Goal: Task Accomplishment & Management: Manage account settings

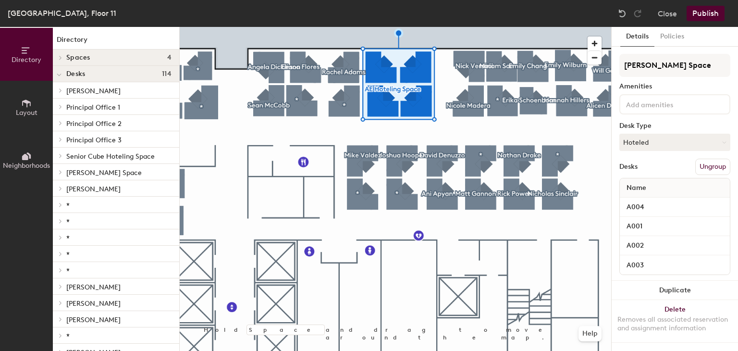
click at [712, 166] on button "Ungroup" at bounding box center [712, 166] width 35 height 16
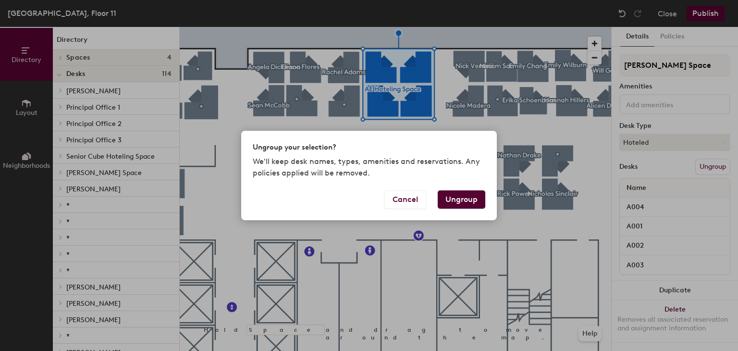
click at [460, 199] on button "Ungroup" at bounding box center [461, 199] width 48 height 18
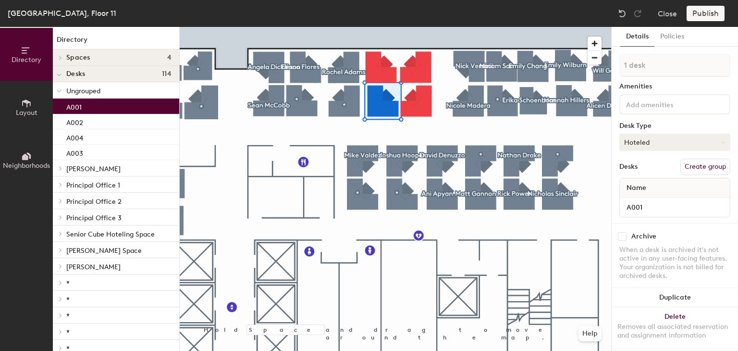
click at [702, 145] on button "Hoteled" at bounding box center [674, 142] width 111 height 17
click at [637, 170] on div "Assigned" at bounding box center [667, 172] width 96 height 14
drag, startPoint x: 653, startPoint y: 205, endPoint x: 639, endPoint y: 204, distance: 13.9
click at [639, 204] on input "A001" at bounding box center [674, 206] width 106 height 13
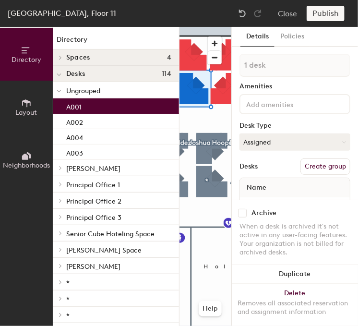
click at [73, 45] on h1 "Directory" at bounding box center [116, 42] width 126 height 15
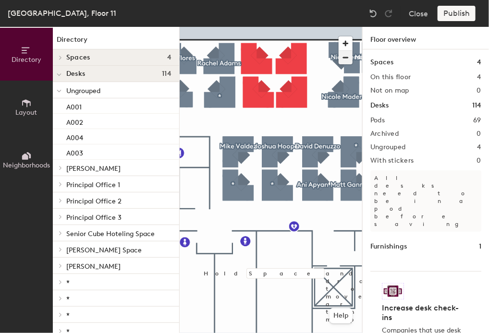
click at [340, 56] on span "button" at bounding box center [346, 57] width 14 height 13
click at [344, 57] on span "button" at bounding box center [346, 57] width 14 height 13
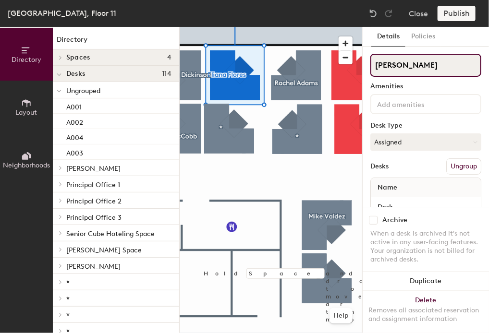
click at [307, 65] on div "Directory Layout Neighborhoods Directory Spaces 4 Conference Room 11-1 Conferen…" at bounding box center [244, 180] width 489 height 306
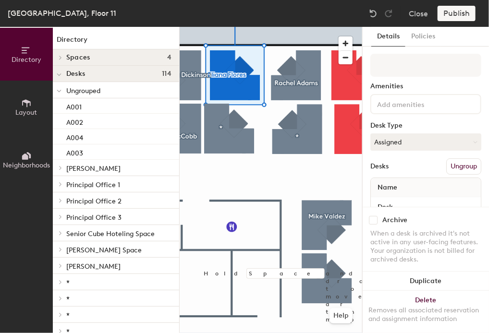
click at [407, 187] on div "Name" at bounding box center [426, 187] width 110 height 19
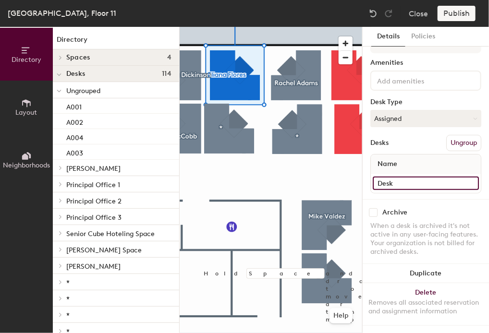
click at [409, 177] on input "Desk" at bounding box center [426, 183] width 106 height 13
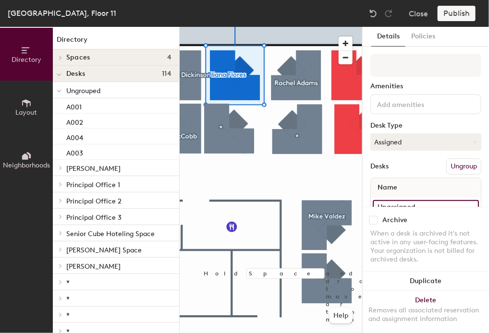
type input "Unassigned"
click at [405, 126] on div "Desk Type" at bounding box center [425, 126] width 111 height 8
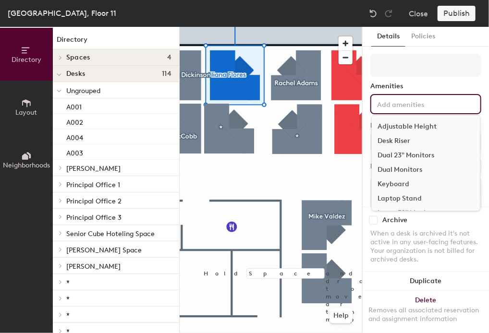
click at [407, 106] on input at bounding box center [418, 104] width 86 height 12
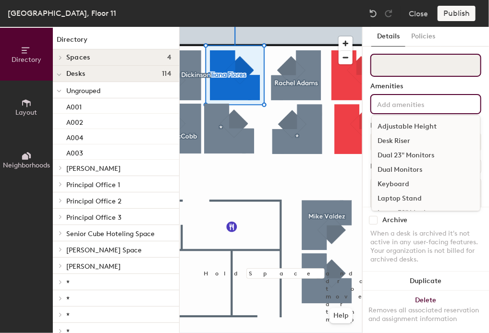
click at [403, 56] on input at bounding box center [425, 65] width 111 height 23
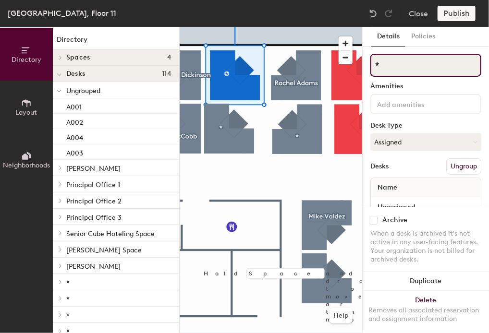
type input "*"
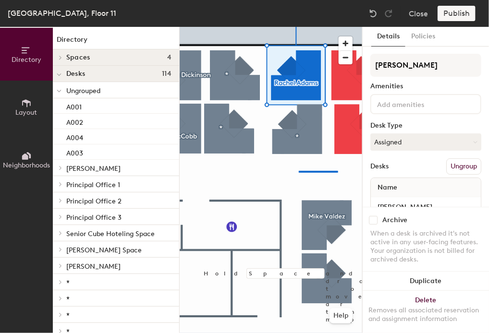
click at [283, 27] on div at bounding box center [271, 27] width 182 height 0
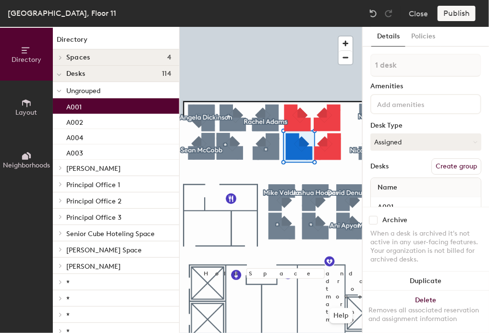
click at [402, 109] on input at bounding box center [418, 104] width 86 height 12
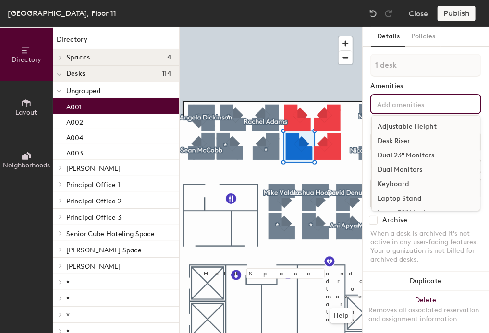
click at [290, 27] on div at bounding box center [271, 27] width 182 height 0
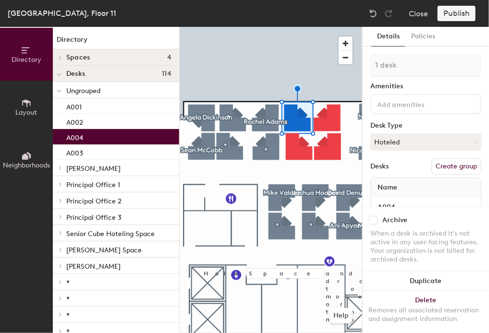
scroll to position [31, 0]
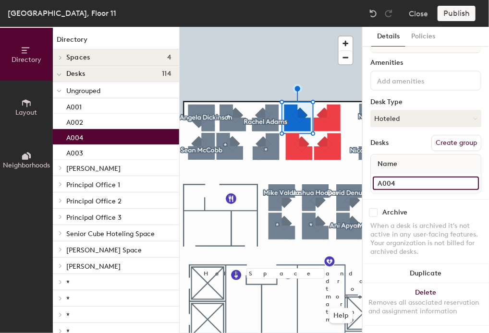
click at [392, 177] on input "A004" at bounding box center [426, 183] width 106 height 13
click at [429, 110] on button "Hoteled" at bounding box center [425, 118] width 111 height 17
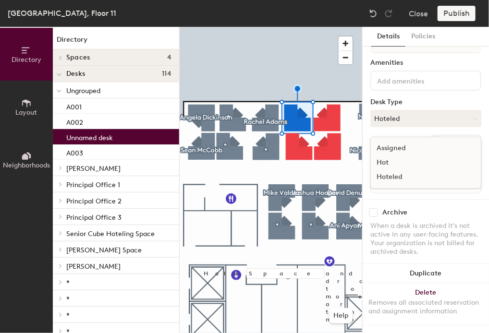
click at [418, 141] on div "Assigned" at bounding box center [419, 148] width 96 height 14
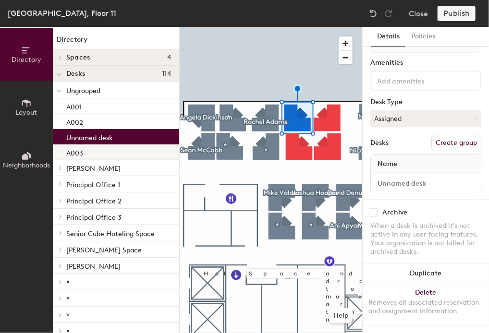
click at [94, 152] on div "A003" at bounding box center [116, 152] width 126 height 15
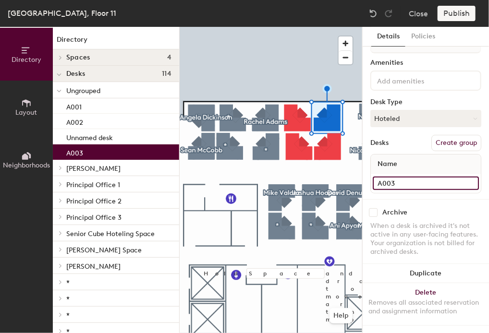
click at [400, 177] on input "A003" at bounding box center [426, 183] width 106 height 13
click at [397, 110] on button "Hoteled" at bounding box center [425, 118] width 111 height 17
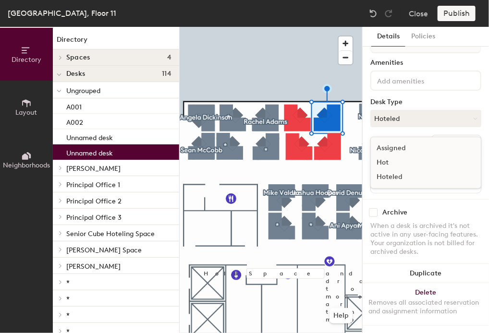
click at [397, 141] on div "Assigned" at bounding box center [419, 148] width 96 height 14
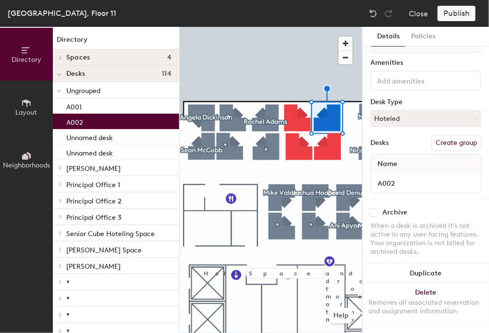
click at [97, 126] on div "A002" at bounding box center [116, 121] width 126 height 15
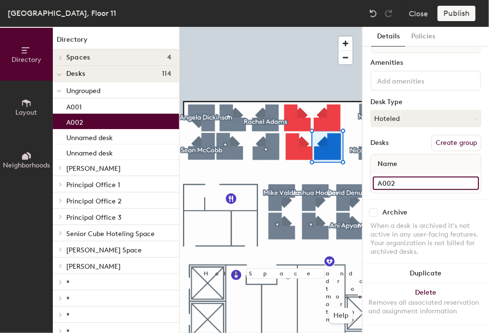
click at [401, 178] on input "A002" at bounding box center [426, 183] width 106 height 13
click at [405, 110] on button "Hoteled" at bounding box center [425, 118] width 111 height 17
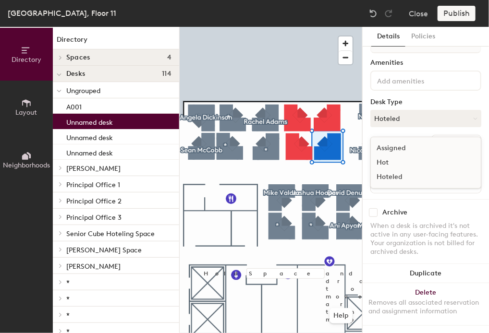
click at [400, 141] on div "Assigned" at bounding box center [419, 148] width 96 height 14
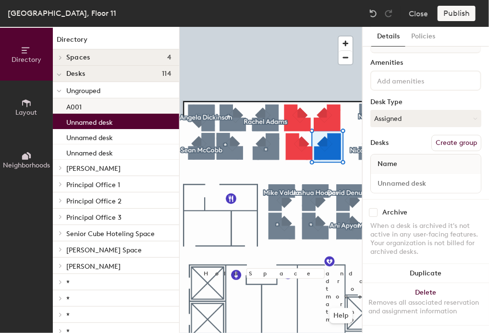
click at [109, 101] on div "A001" at bounding box center [116, 105] width 126 height 15
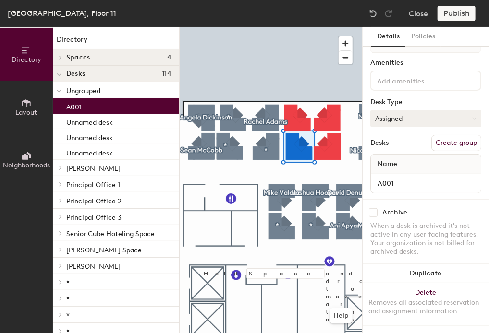
click at [407, 110] on button "Assigned" at bounding box center [425, 118] width 111 height 17
click at [403, 141] on div "Assigned" at bounding box center [419, 148] width 96 height 14
click at [396, 177] on input "A001" at bounding box center [426, 183] width 106 height 13
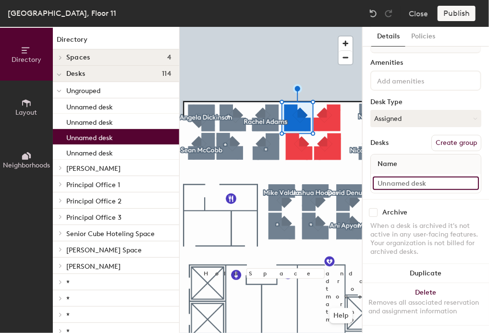
click at [395, 177] on input at bounding box center [426, 183] width 106 height 13
click at [408, 181] on input "Amanda" at bounding box center [426, 183] width 106 height 13
click at [410, 177] on input "Amanda" at bounding box center [426, 183] width 106 height 13
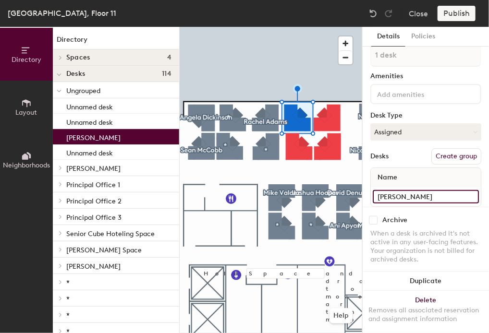
scroll to position [0, 0]
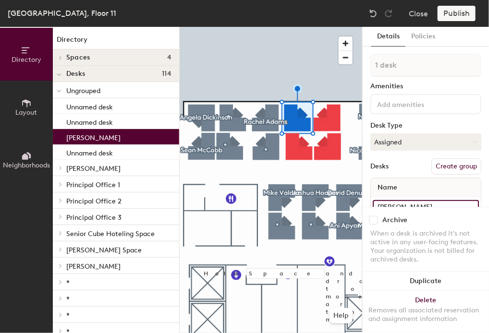
type input "Amanda Ozaki-Laughon"
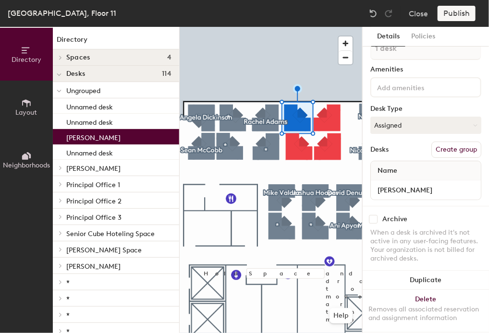
scroll to position [31, 0]
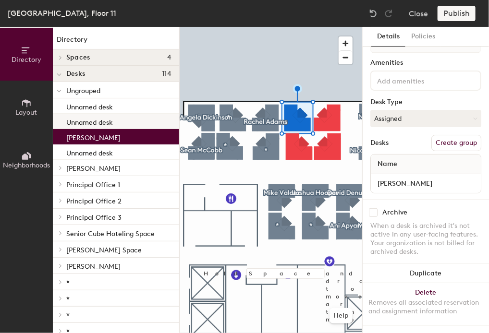
click at [315, 27] on div at bounding box center [271, 27] width 182 height 0
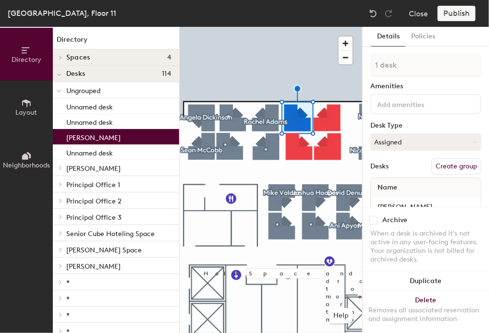
click at [457, 167] on button "Create group" at bounding box center [456, 166] width 50 height 16
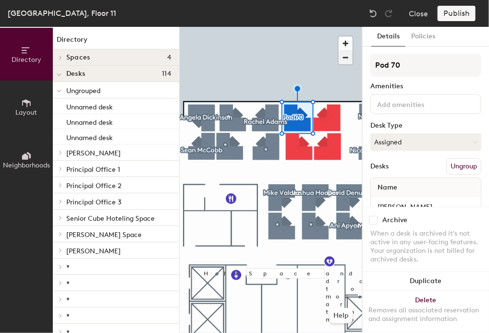
drag, startPoint x: 428, startPoint y: 69, endPoint x: 344, endPoint y: 60, distance: 84.5
click at [345, 60] on div "Directory Layout Neighborhoods Directory Spaces 4 Conference Room 11-1 Conferen…" at bounding box center [244, 180] width 489 height 306
type input "Amanda Ozaki-Laughon"
click at [437, 102] on input at bounding box center [418, 104] width 86 height 12
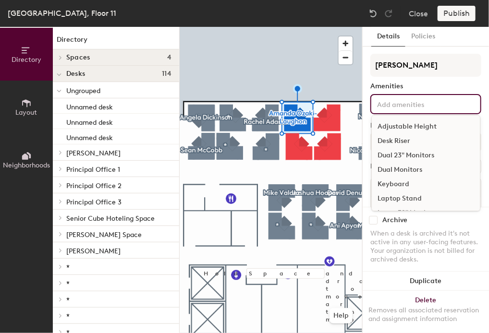
click at [415, 84] on div "Amenities" at bounding box center [425, 87] width 111 height 8
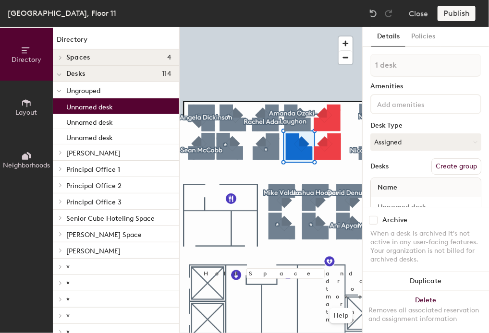
click at [452, 168] on button "Create group" at bounding box center [456, 166] width 50 height 16
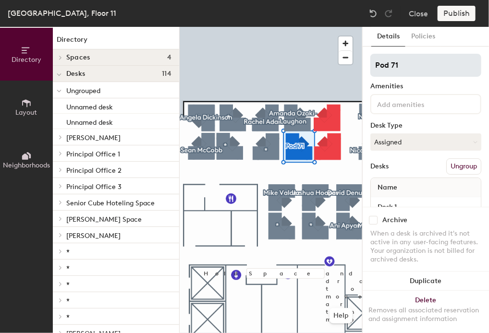
drag, startPoint x: 405, startPoint y: 66, endPoint x: 373, endPoint y: 66, distance: 32.2
click at [373, 66] on input "Pod 71" at bounding box center [425, 65] width 111 height 23
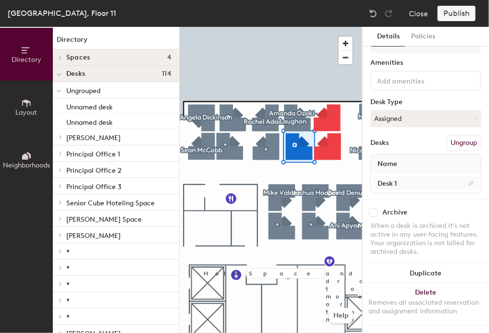
type input "*"
click at [409, 177] on input "Desk 1" at bounding box center [426, 183] width 106 height 13
type input "Unassigned"
click at [407, 135] on div "Desks Ungroup" at bounding box center [425, 143] width 111 height 16
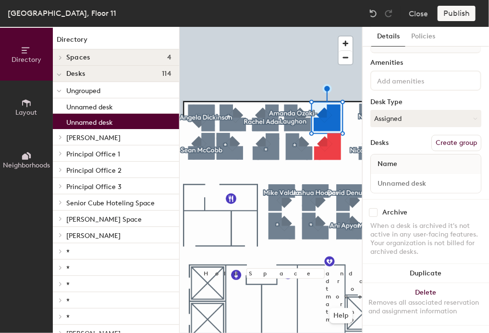
click at [451, 135] on button "Create group" at bounding box center [456, 143] width 50 height 16
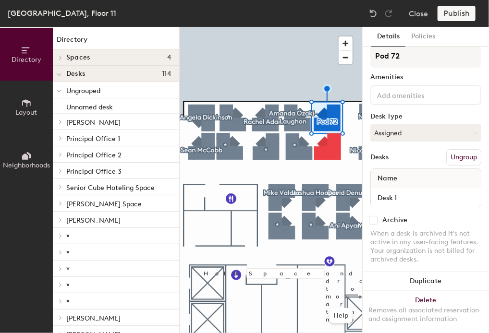
scroll to position [0, 0]
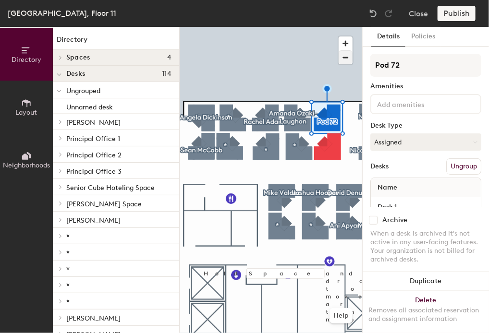
click at [328, 60] on div "Directory Layout Neighborhoods Directory Spaces 4 Conference Room 11-1 Conferen…" at bounding box center [244, 180] width 489 height 306
type input "Z"
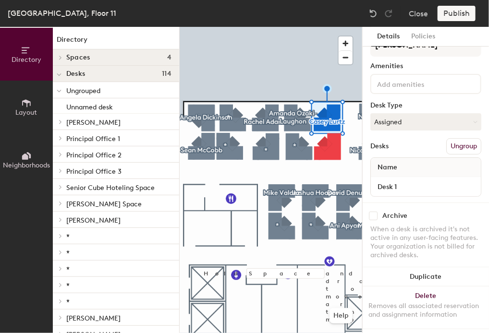
scroll to position [31, 0]
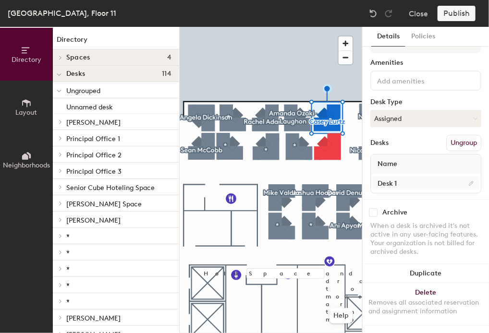
type input "Casey Lurtz"
click at [407, 177] on input "Desk 1" at bounding box center [426, 183] width 106 height 13
type input "X"
type input "Casey Lurtz"
click at [415, 135] on div "Desks Ungroup" at bounding box center [425, 143] width 111 height 16
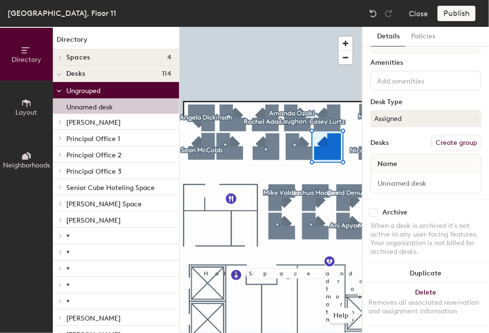
click at [463, 135] on button "Create group" at bounding box center [456, 143] width 50 height 16
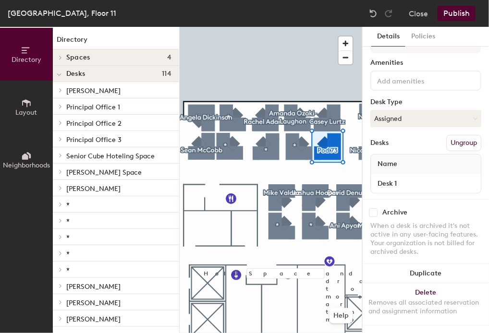
click at [407, 174] on div "Desk 1" at bounding box center [426, 183] width 110 height 19
click at [403, 180] on input "Desk 1" at bounding box center [426, 183] width 106 height 13
click at [412, 178] on input "Sean Ngyuen" at bounding box center [426, 183] width 106 height 13
click at [409, 178] on input "Sean Ngyuen" at bounding box center [426, 183] width 106 height 13
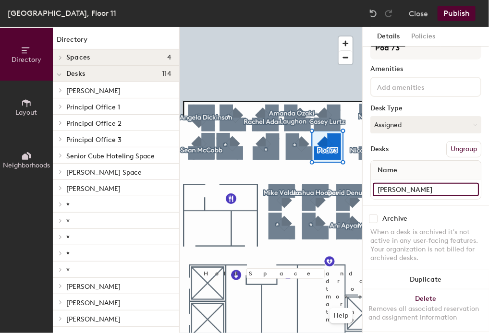
scroll to position [31, 0]
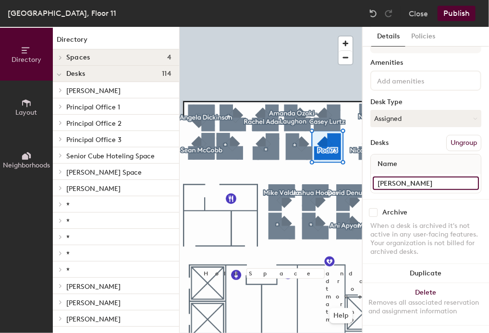
click at [345, 175] on div "Directory Layout Neighborhoods Directory Spaces 4 Conference Room 11-1 Conferen…" at bounding box center [244, 180] width 489 height 306
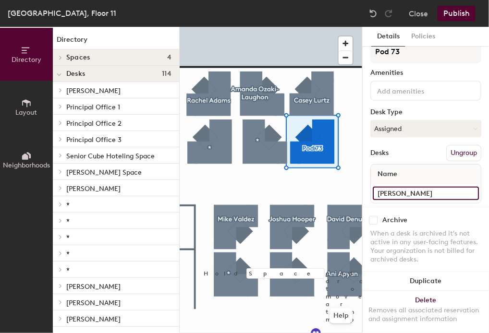
scroll to position [0, 0]
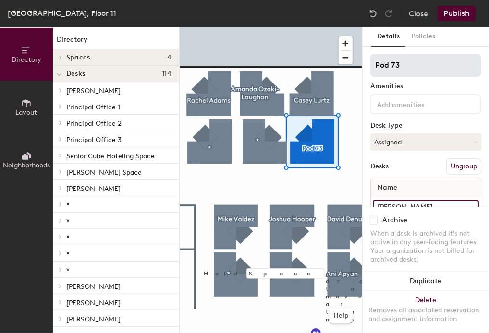
type input "Sean Nguyen"
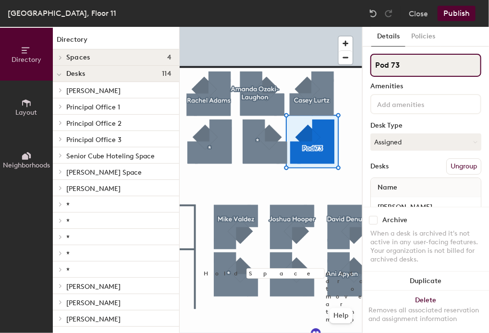
click at [414, 73] on input "Pod 73" at bounding box center [425, 65] width 111 height 23
drag, startPoint x: 394, startPoint y: 65, endPoint x: 354, endPoint y: 60, distance: 40.2
click at [354, 60] on div "Directory Layout Neighborhoods Directory Spaces 4 Conference Room 11-1 Conferen…" at bounding box center [244, 180] width 489 height 306
paste input "Sean Nguyen"
type input "Sean Nguyen"
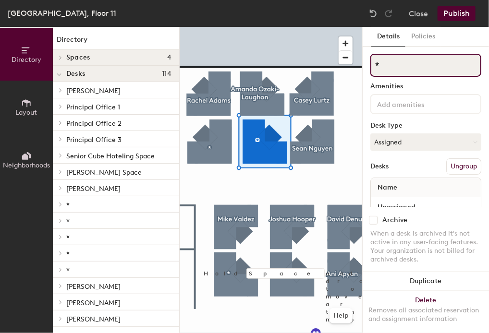
click at [382, 71] on input "*" at bounding box center [425, 65] width 111 height 23
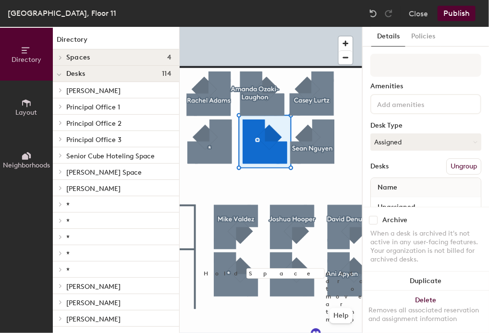
click at [441, 106] on input at bounding box center [418, 104] width 86 height 12
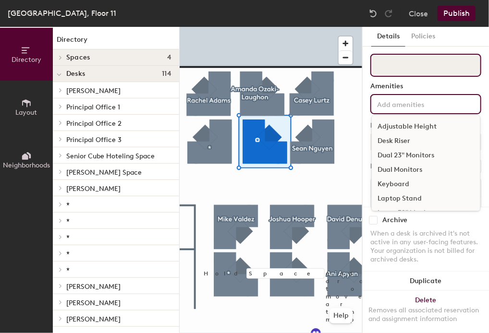
click at [425, 71] on input at bounding box center [425, 65] width 111 height 23
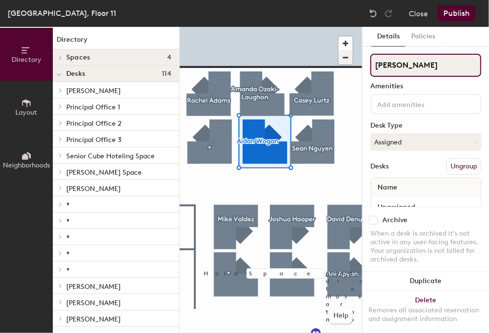
click at [319, 63] on div "Directory Layout Neighborhoods Directory Spaces 4 Conference Room 11-1 Conferen…" at bounding box center [244, 180] width 489 height 306
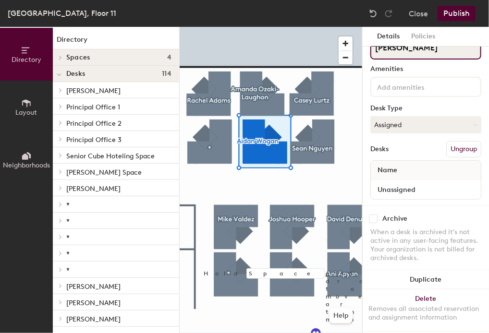
scroll to position [31, 0]
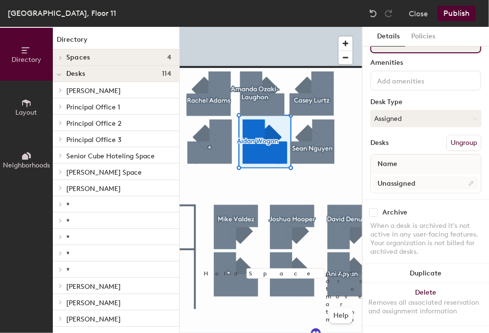
type input "Aidan Wogan"
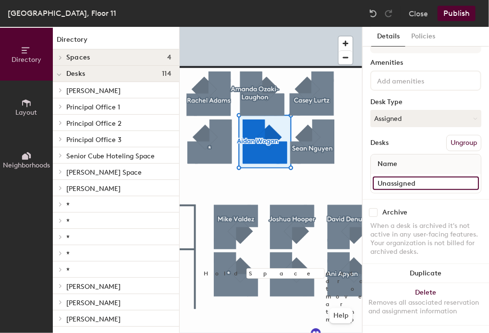
click at [421, 177] on input "Unassigned" at bounding box center [426, 183] width 106 height 13
paste input "Aidan Wogan"
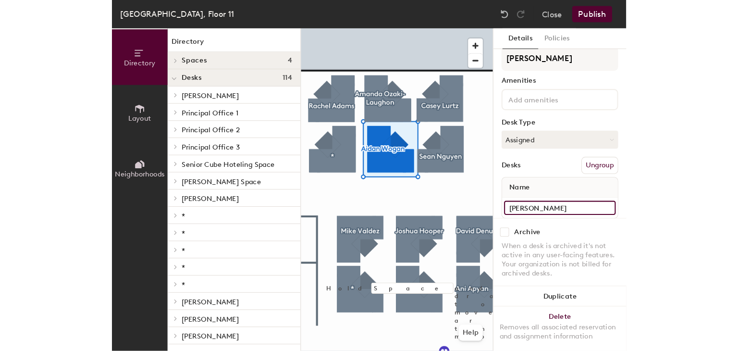
scroll to position [0, 0]
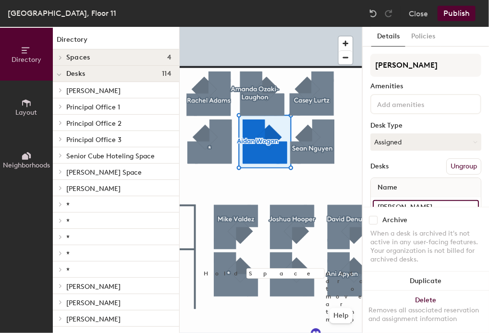
type input "Aidan Wogan"
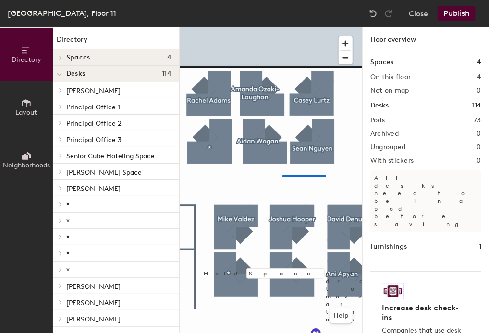
click at [277, 27] on div at bounding box center [271, 27] width 182 height 0
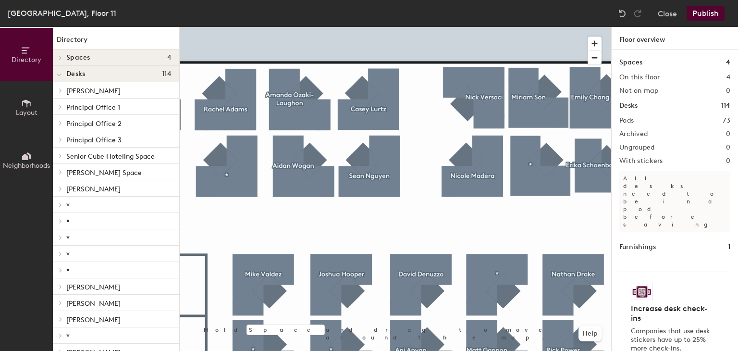
click at [573, 27] on div at bounding box center [395, 27] width 431 height 0
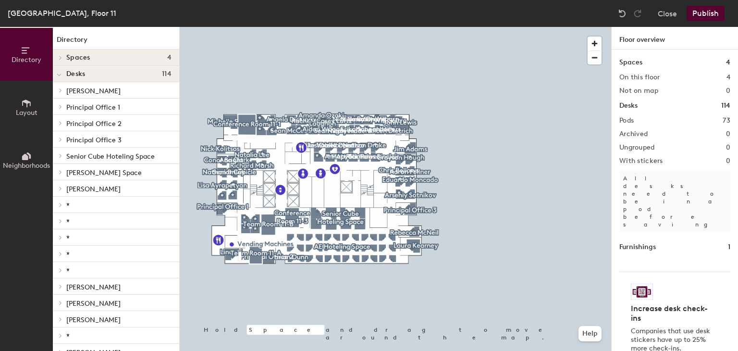
click at [343, 27] on div at bounding box center [395, 27] width 431 height 0
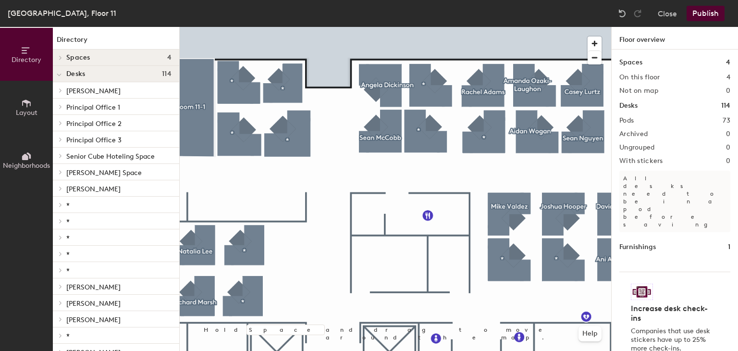
click at [706, 10] on button "Publish" at bounding box center [705, 13] width 38 height 15
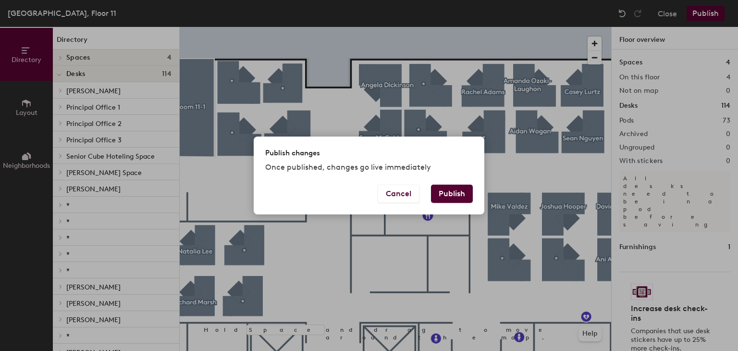
click at [452, 198] on button "Publish" at bounding box center [452, 193] width 42 height 18
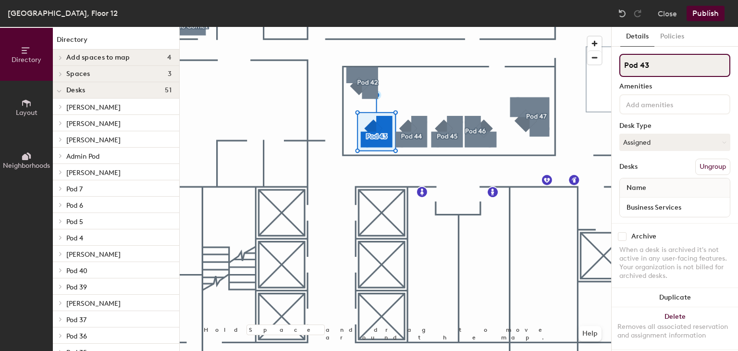
click at [593, 65] on div "Directory Layout Neighborhoods Directory Add spaces to map 4 [PERSON_NAME]'s Of…" at bounding box center [369, 189] width 738 height 324
paste input "[PERSON_NAME]"
type input "[PERSON_NAME]"
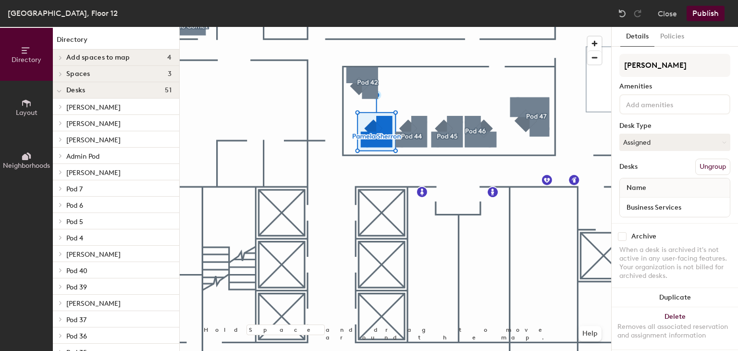
click at [655, 160] on div "Desks Ungroup" at bounding box center [674, 166] width 111 height 16
click at [681, 202] on input "Business Services" at bounding box center [674, 206] width 106 height 13
paste input "[PERSON_NAME]"
type input "[PERSON_NAME]"
click at [667, 165] on div "Desks Ungroup" at bounding box center [674, 166] width 111 height 16
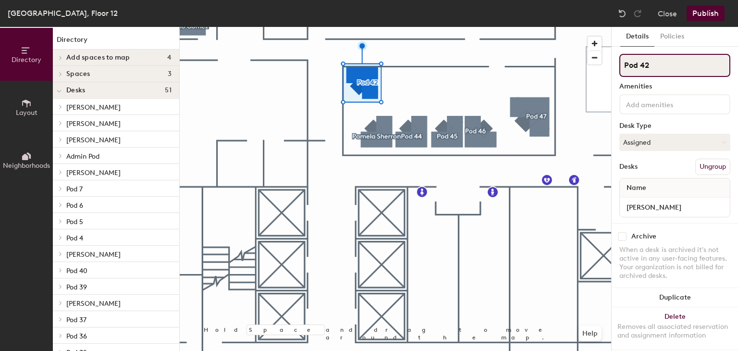
click at [578, 64] on div "Directory Layout Neighborhoods Directory Add spaces to map 4 [PERSON_NAME]'s Of…" at bounding box center [369, 189] width 738 height 324
type input "[PERSON_NAME]"
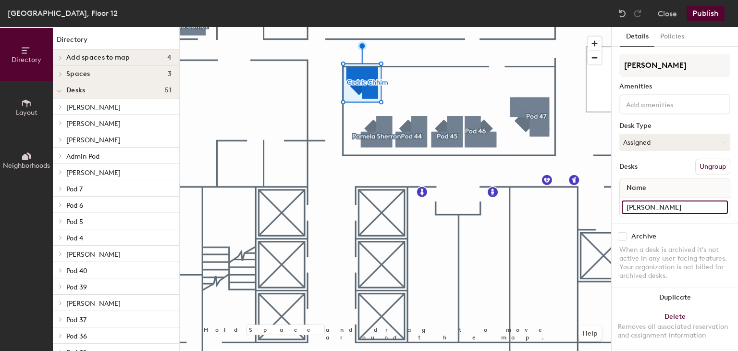
click at [682, 203] on input "[PERSON_NAME]" at bounding box center [674, 206] width 106 height 13
click at [676, 162] on div "Desks Ungroup" at bounding box center [674, 166] width 111 height 16
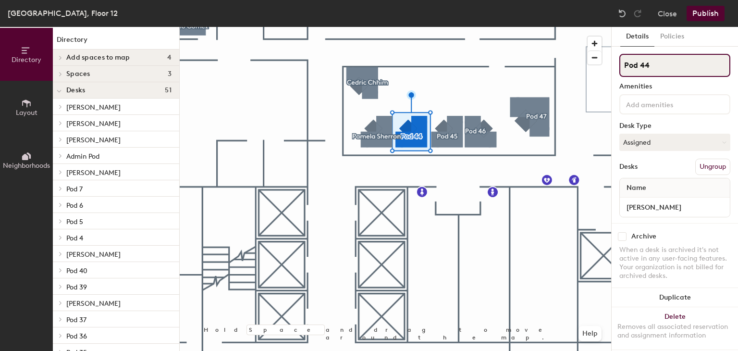
click at [610, 65] on div "Directory Layout Neighborhoods Directory Add spaces to map 4 [PERSON_NAME]'s Of…" at bounding box center [369, 189] width 738 height 324
type input "[PERSON_NAME]"
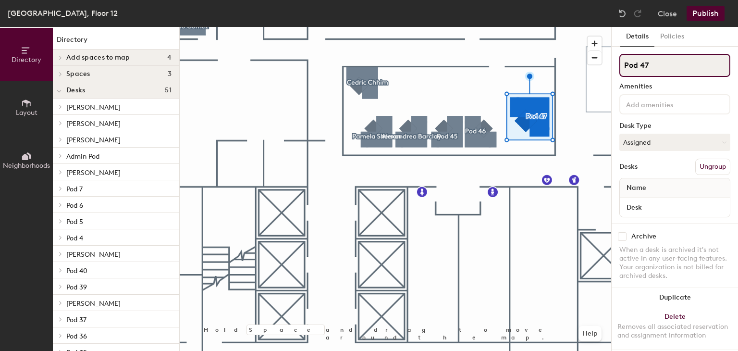
drag, startPoint x: 673, startPoint y: 68, endPoint x: 605, endPoint y: 62, distance: 68.0
click at [605, 62] on div "Directory Layout Neighborhoods Directory Add spaces to map 4 [PERSON_NAME]'s Of…" at bounding box center [369, 189] width 738 height 324
drag, startPoint x: 679, startPoint y: 61, endPoint x: 603, endPoint y: 59, distance: 76.4
click at [603, 60] on div "Directory Layout Neighborhoods Directory Add spaces to map 4 [PERSON_NAME]'s Of…" at bounding box center [369, 189] width 738 height 324
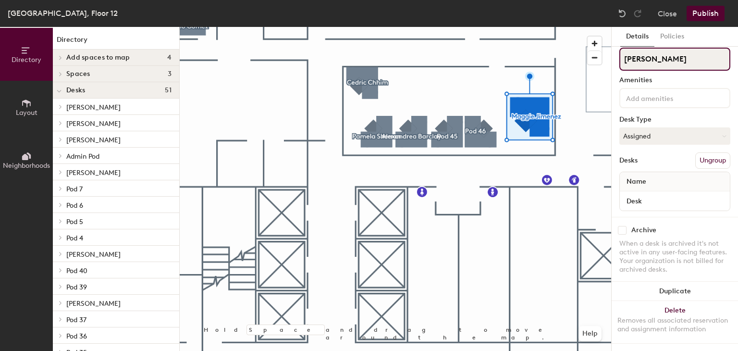
scroll to position [13, 0]
type input "[PERSON_NAME]"
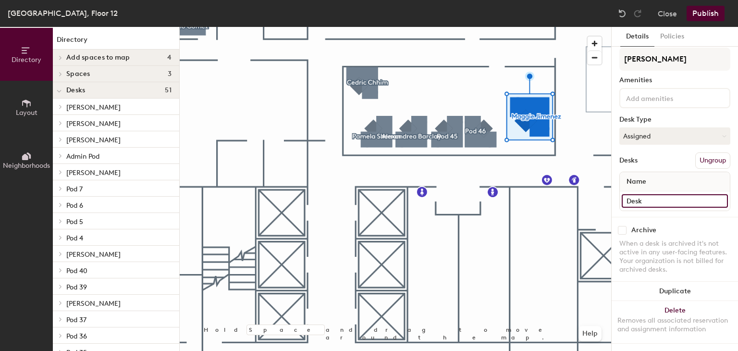
click at [648, 198] on input "Desk" at bounding box center [674, 200] width 106 height 13
type input "[PERSON_NAME]"
click at [656, 152] on div "Desks Ungroup" at bounding box center [674, 160] width 111 height 16
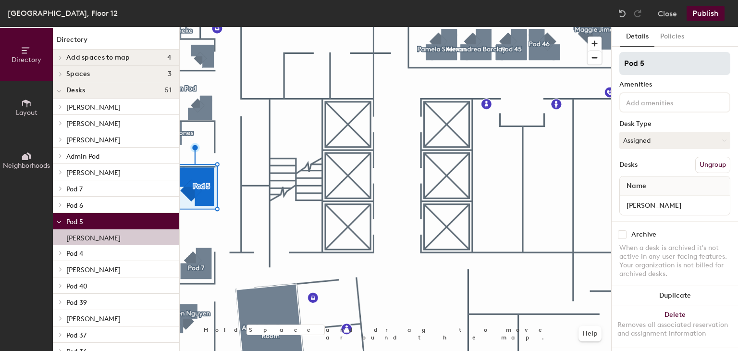
scroll to position [0, 0]
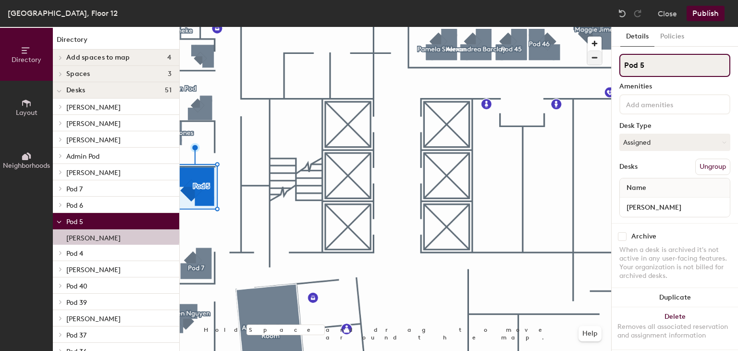
drag, startPoint x: 655, startPoint y: 62, endPoint x: 592, endPoint y: 58, distance: 62.5
click at [592, 58] on div "Directory Layout Neighborhoods Directory Add spaces to map 4 [PERSON_NAME]'s Of…" at bounding box center [369, 189] width 738 height 324
click at [688, 65] on input "Huizhen" at bounding box center [674, 65] width 111 height 23
drag, startPoint x: 688, startPoint y: 65, endPoint x: 591, endPoint y: 60, distance: 97.2
click at [591, 60] on div "Directory Layout Neighborhoods Directory Add spaces to map 4 [PERSON_NAME]'s Of…" at bounding box center [369, 189] width 738 height 324
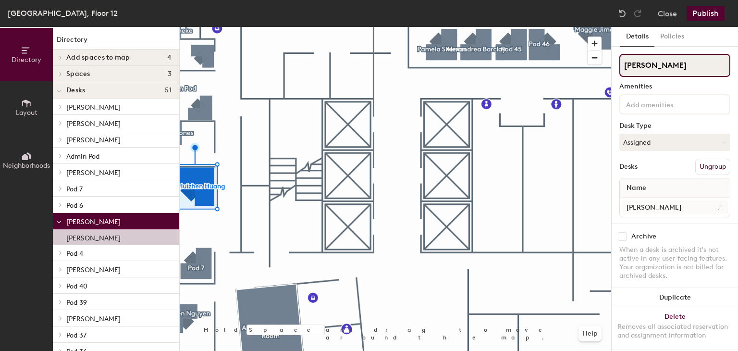
scroll to position [13, 0]
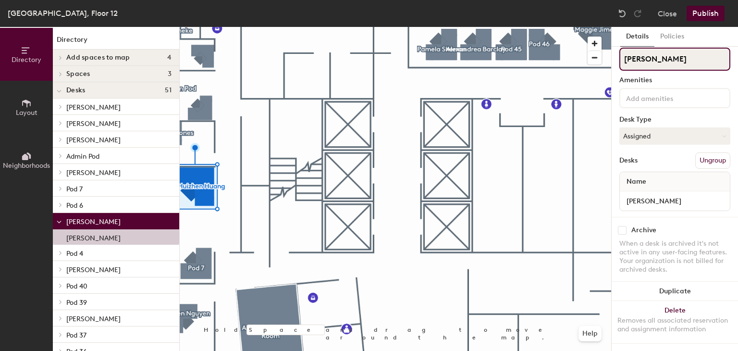
type input "[PERSON_NAME]"
click at [672, 116] on div "Desk Type" at bounding box center [674, 120] width 111 height 8
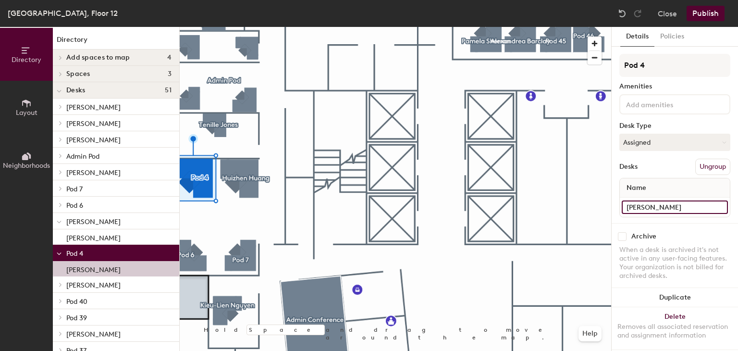
click at [691, 206] on input "[PERSON_NAME]" at bounding box center [674, 206] width 106 height 13
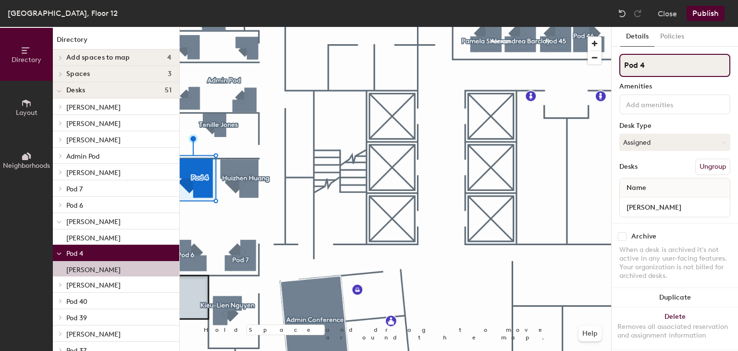
click at [662, 70] on input "Pod 4" at bounding box center [674, 65] width 111 height 23
type input "P"
paste input "[PERSON_NAME]"
type input "[PERSON_NAME]"
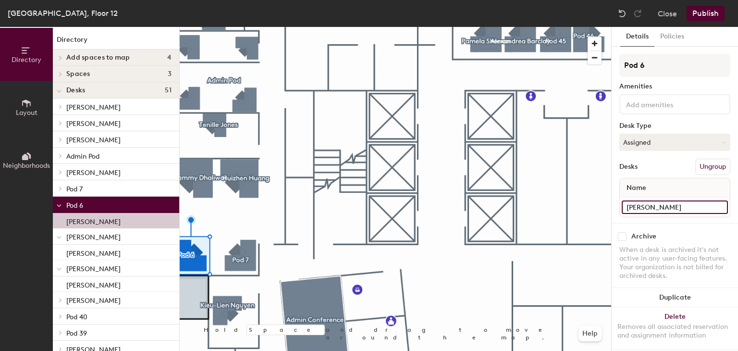
click at [687, 204] on input "[PERSON_NAME]" at bounding box center [674, 206] width 106 height 13
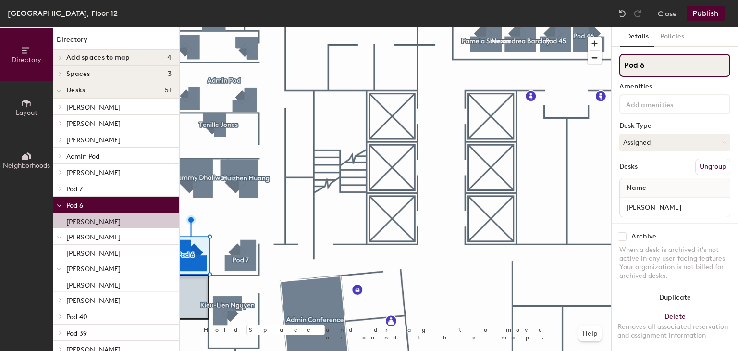
click at [663, 66] on input "Pod 6" at bounding box center [674, 65] width 111 height 23
type input "P"
paste input "[PERSON_NAME]"
type input "[PERSON_NAME]"
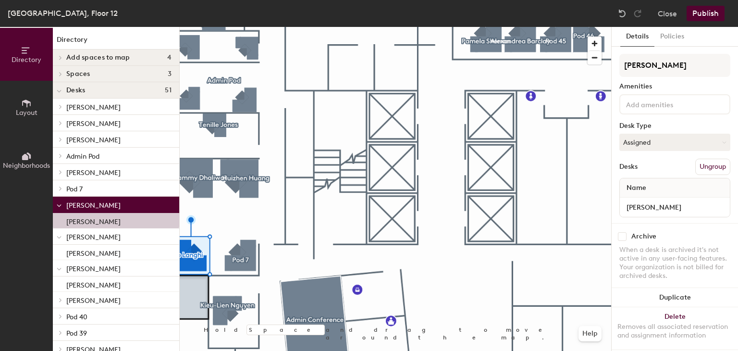
click at [595, 27] on div at bounding box center [395, 27] width 431 height 0
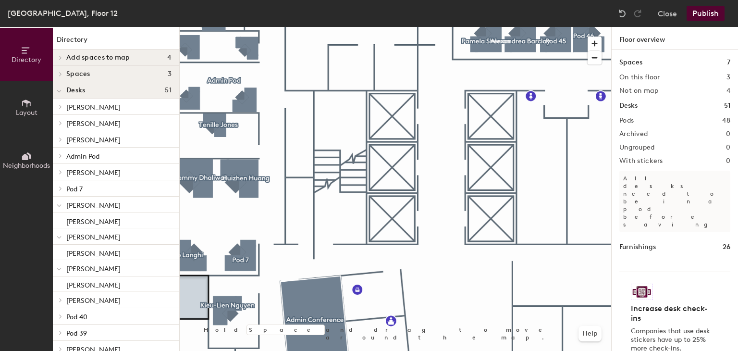
click at [714, 9] on button "Publish" at bounding box center [705, 13] width 38 height 15
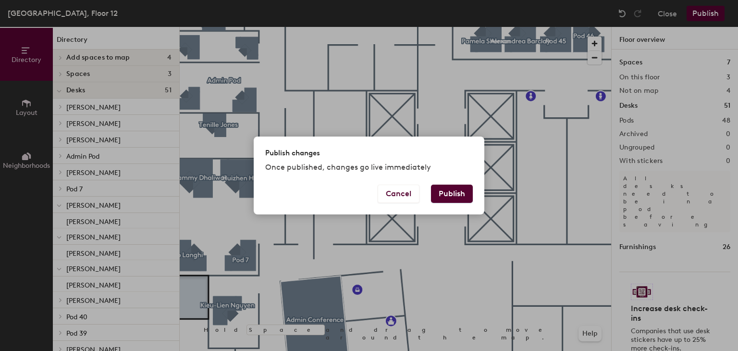
click at [446, 189] on button "Publish" at bounding box center [452, 193] width 42 height 18
